Goal: Navigation & Orientation: Find specific page/section

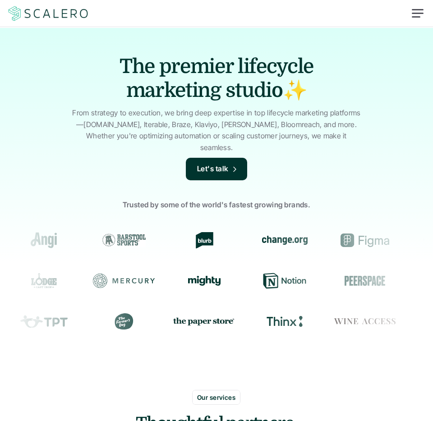
scroll to position [5, 0]
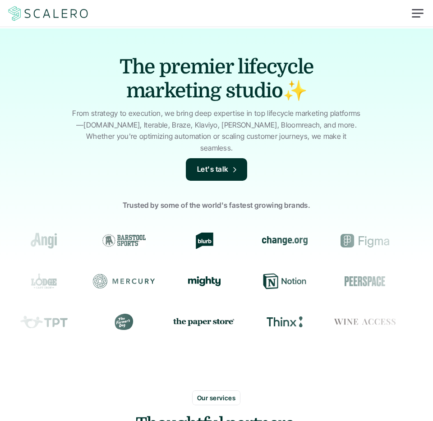
click at [412, 15] on div at bounding box center [418, 14] width 22 height 22
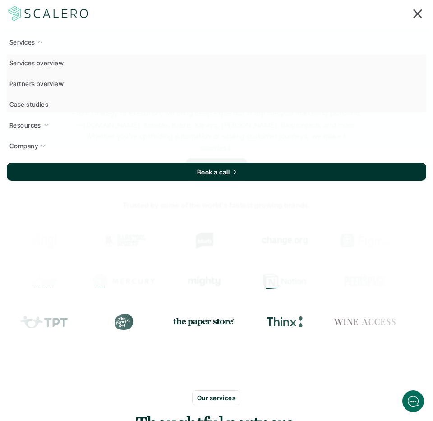
click at [35, 42] on link "Services" at bounding box center [216, 42] width 419 height 16
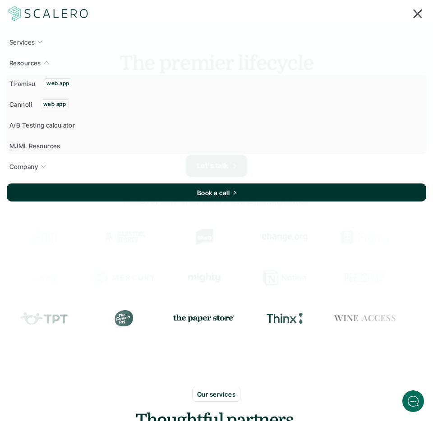
scroll to position [0, 0]
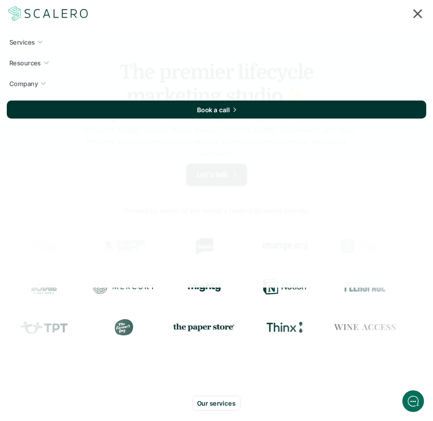
click at [416, 13] on div at bounding box center [418, 14] width 22 height 22
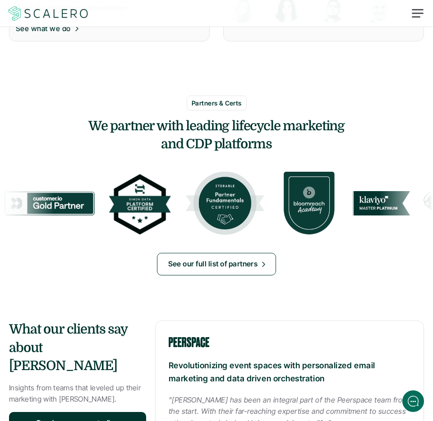
scroll to position [773, 0]
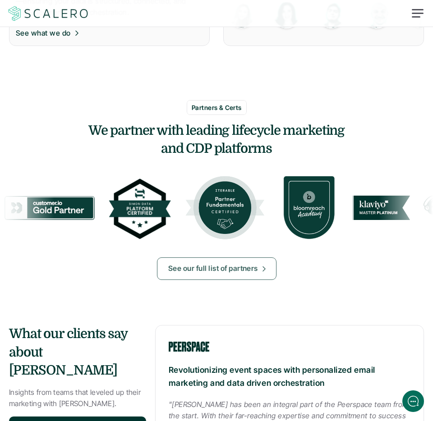
click at [413, 14] on div at bounding box center [417, 13] width 12 height 1
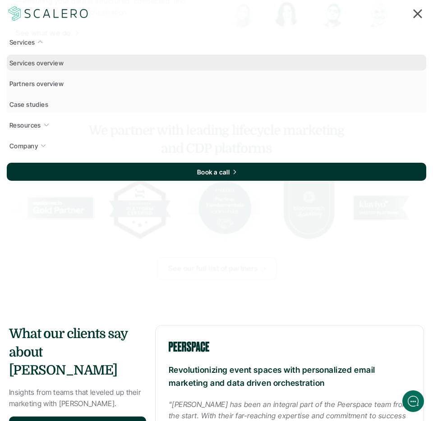
click at [34, 60] on p "Services overview" at bounding box center [36, 62] width 54 height 9
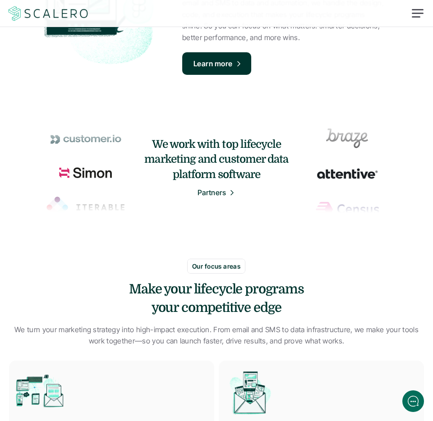
scroll to position [162, 0]
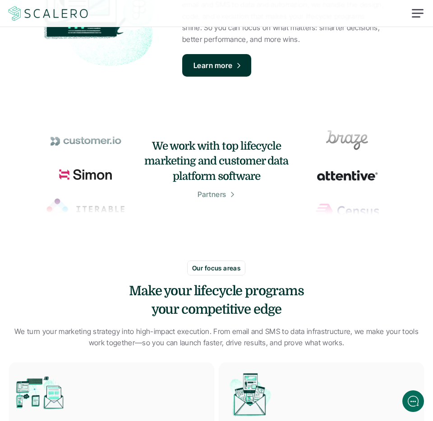
click at [214, 195] on p "Partners" at bounding box center [211, 195] width 29 height 12
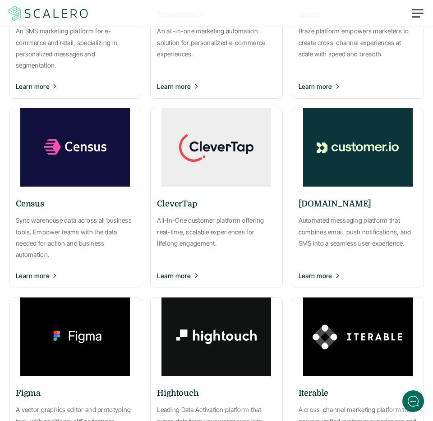
scroll to position [220, 0]
